Goal: Find specific page/section: Find specific page/section

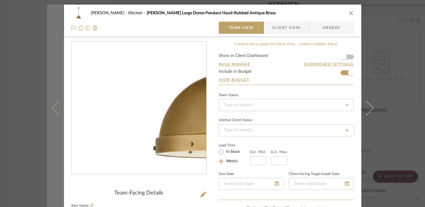
scroll to position [57, 0]
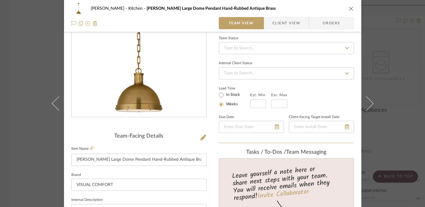
click at [32, 86] on div "[PERSON_NAME] Kitchen [PERSON_NAME] Large Dome Pendant Hand-Rubbed Antique Bras…" at bounding box center [212, 103] width 425 height 207
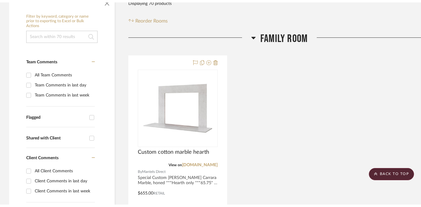
scroll to position [0, 0]
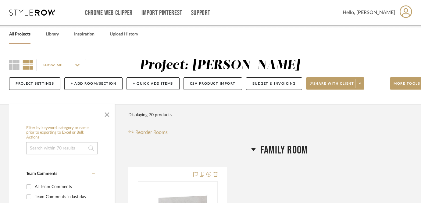
click at [17, 31] on link "All Projects" at bounding box center [19, 34] width 21 height 8
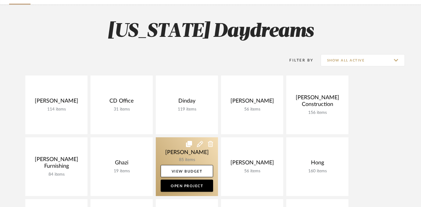
scroll to position [48, 0]
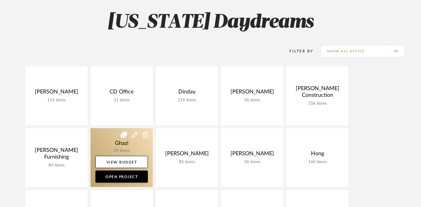
click at [120, 143] on link at bounding box center [122, 157] width 62 height 59
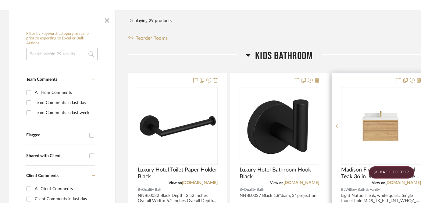
scroll to position [94, 0]
click at [0, 0] on img at bounding box center [0, 0] width 0 height 0
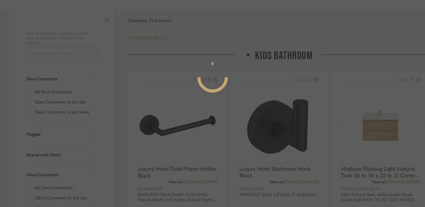
scroll to position [60, 0]
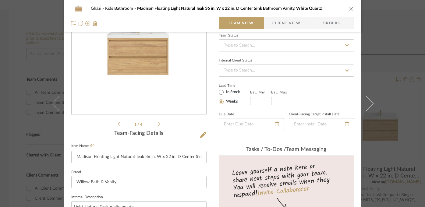
click at [152, 123] on li "1 / 4" at bounding box center [138, 124] width 37 height 7
click at [158, 124] on icon at bounding box center [159, 124] width 3 height 5
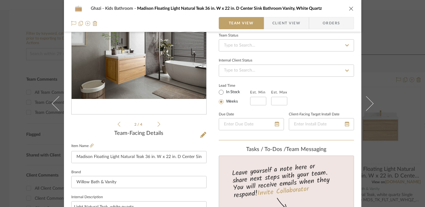
click at [155, 124] on li "2 / 4" at bounding box center [138, 124] width 37 height 7
drag, startPoint x: 154, startPoint y: 125, endPoint x: 157, endPoint y: 124, distance: 3.7
click at [154, 125] on li "2 / 4" at bounding box center [138, 124] width 37 height 7
click at [158, 124] on icon at bounding box center [159, 124] width 3 height 5
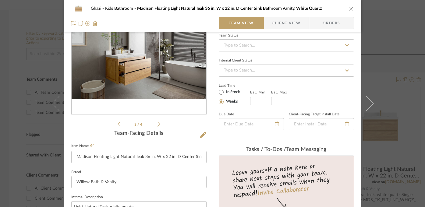
click at [158, 124] on icon at bounding box center [159, 124] width 3 height 5
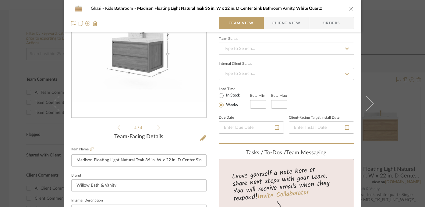
scroll to position [62, 0]
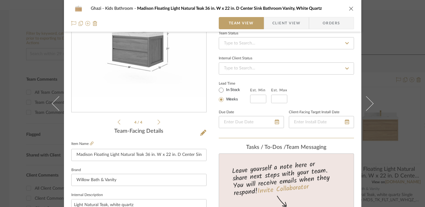
click at [87, 144] on label "Item Name" at bounding box center [82, 144] width 22 height 5
click at [91, 144] on icon at bounding box center [92, 144] width 4 height 4
click at [395, 64] on div "Ghazi Kids Bathroom Madison Floating Light Natural Teak 36 in. W x 22 in. D Cen…" at bounding box center [212, 103] width 425 height 207
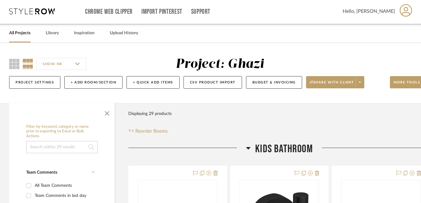
scroll to position [0, 0]
